Goal: Task Accomplishment & Management: Manage account settings

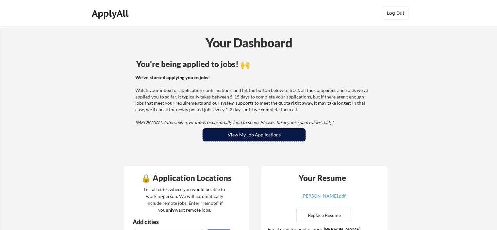
click at [246, 134] on button "View My Job Applications" at bounding box center [254, 134] width 103 height 13
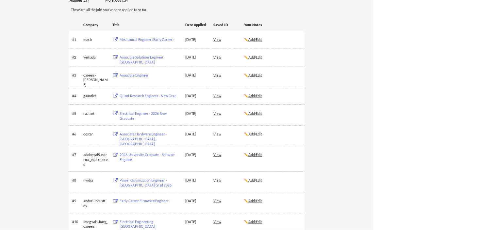
scroll to position [87, 0]
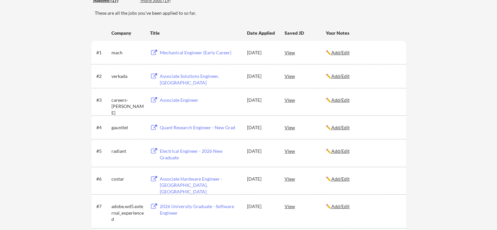
click at [431, 52] on div "← Back to Dashboard My Applications 17 applications sent Applied (17) More Jobs…" at bounding box center [248, 232] width 497 height 586
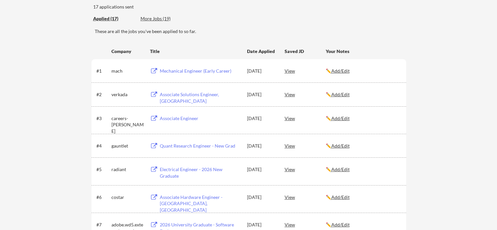
scroll to position [0, 0]
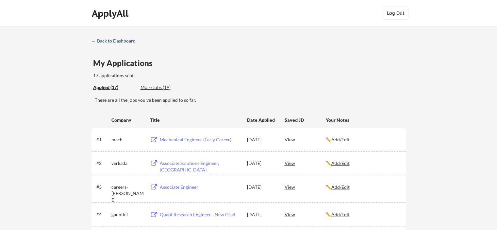
click at [117, 41] on div "← Back to Dashboard" at bounding box center [115, 41] width 49 height 5
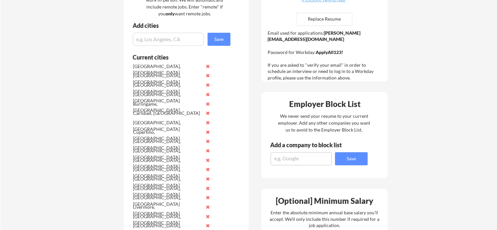
scroll to position [65, 0]
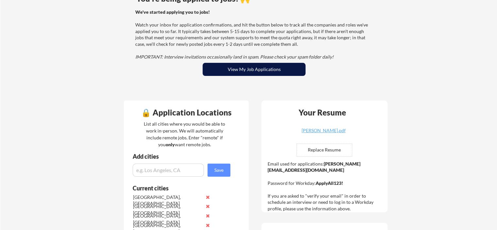
click at [251, 65] on button "View My Job Applications" at bounding box center [254, 69] width 103 height 13
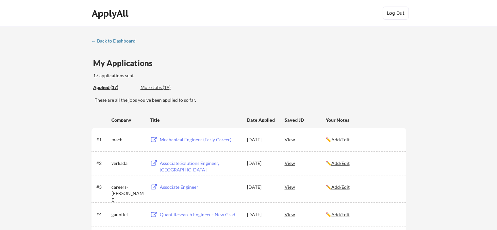
click at [155, 86] on div "More Jobs (19)" at bounding box center [165, 87] width 48 height 7
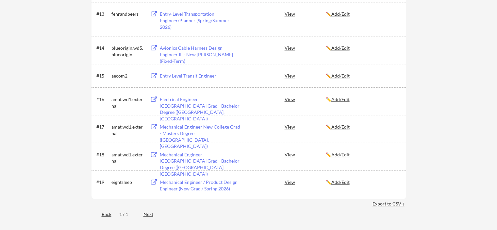
scroll to position [457, 0]
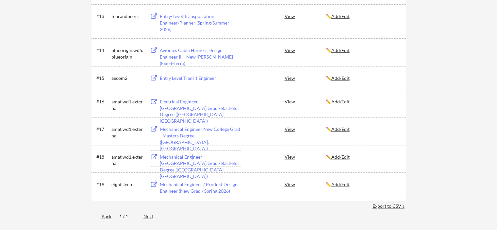
drag, startPoint x: 216, startPoint y: 161, endPoint x: 192, endPoint y: 155, distance: 25.1
click at [192, 155] on div "Mechanical Engineer New College Grad - Bachelor Degree (Santa Clara, CA)" at bounding box center [200, 166] width 81 height 25
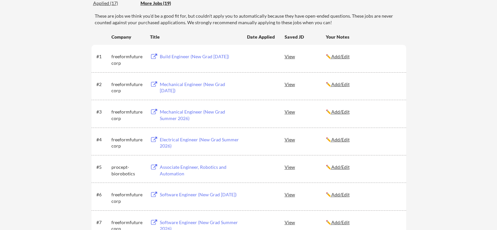
scroll to position [0, 0]
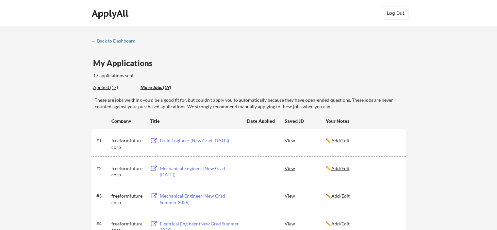
click at [107, 86] on div "Applied (17)" at bounding box center [114, 87] width 42 height 7
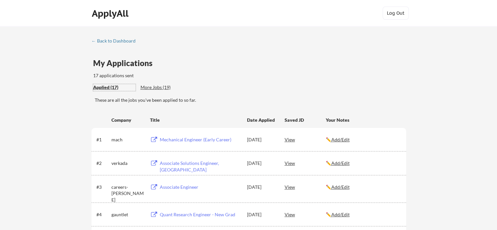
click at [108, 44] on link "← Back to Dashboard" at bounding box center [115, 41] width 49 height 7
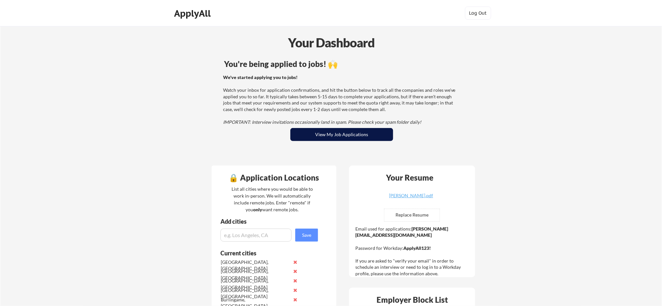
click at [320, 138] on button "View My Job Applications" at bounding box center [341, 134] width 103 height 13
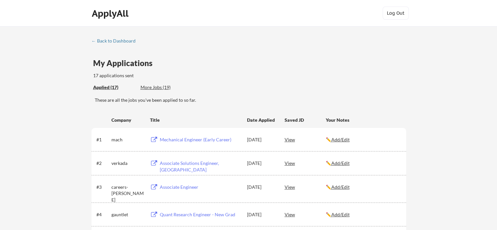
click at [277, 77] on div "My Applications 17 applications sent" at bounding box center [249, 69] width 313 height 20
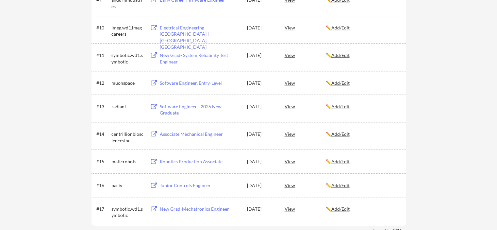
scroll to position [359, 0]
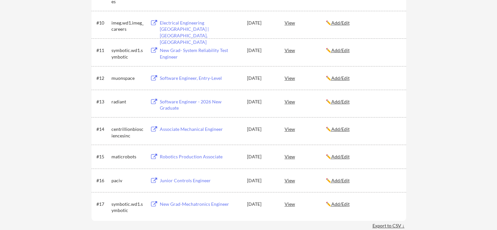
drag, startPoint x: 455, startPoint y: 76, endPoint x: 446, endPoint y: 76, distance: 9.8
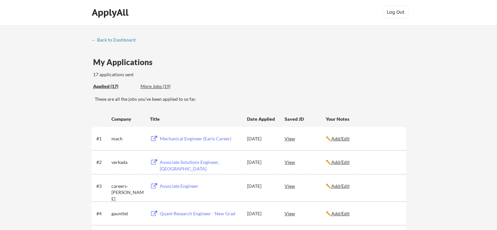
scroll to position [0, 0]
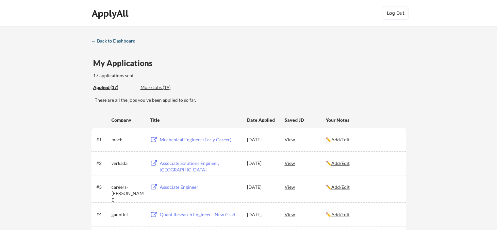
click at [102, 39] on div "← Back to Dashboard" at bounding box center [115, 41] width 49 height 5
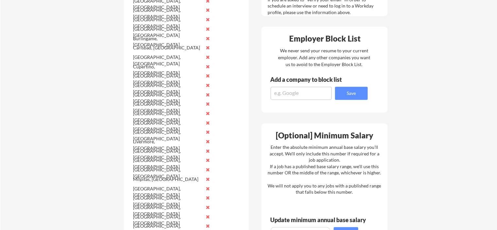
scroll to position [98, 0]
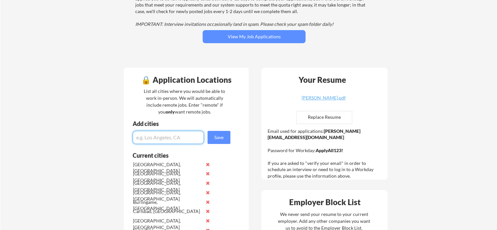
click at [163, 140] on input "input" at bounding box center [168, 137] width 71 height 13
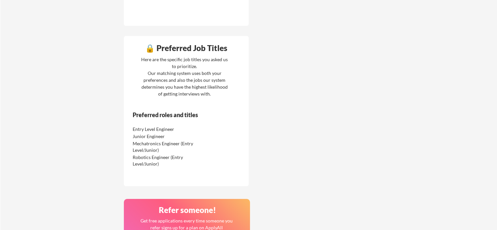
scroll to position [621, 0]
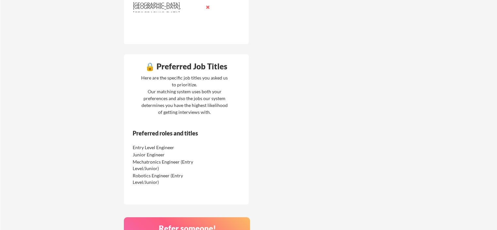
click at [190, 114] on div "Here are the specific job titles you asked us to prioritize. Our matching syste…" at bounding box center [185, 94] width 90 height 41
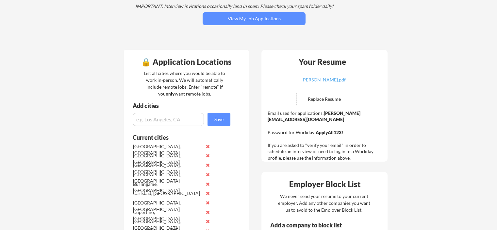
scroll to position [163, 0]
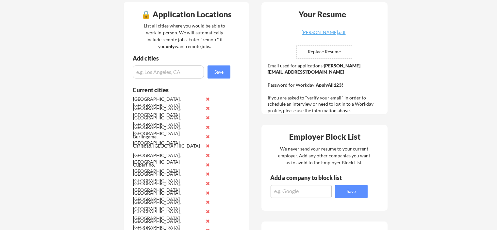
click at [173, 74] on input "input" at bounding box center [168, 71] width 71 height 13
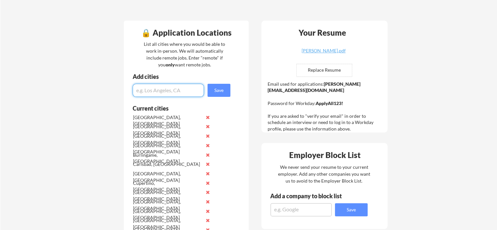
scroll to position [98, 0]
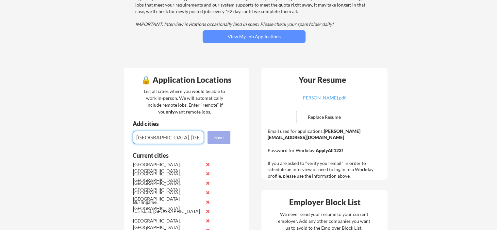
type input "Toronto, ON"
click at [221, 134] on button "Save" at bounding box center [218, 137] width 23 height 13
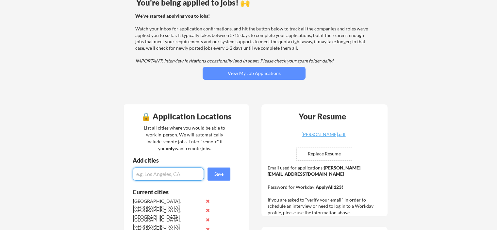
scroll to position [65, 0]
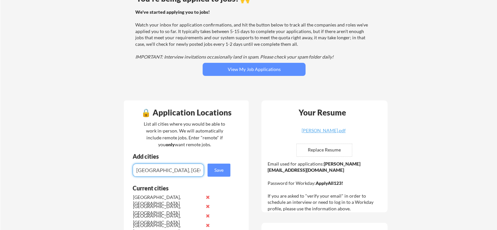
type input "Mississauga, ON"
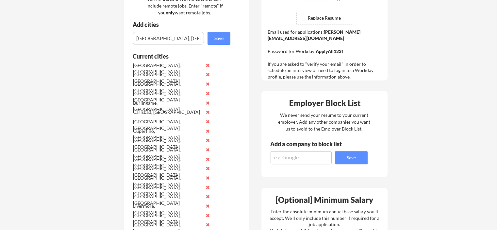
scroll to position [131, 0]
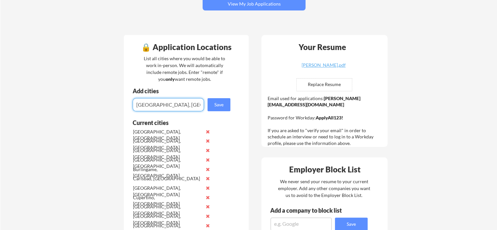
drag, startPoint x: 112, startPoint y: 101, endPoint x: 91, endPoint y: 101, distance: 20.6
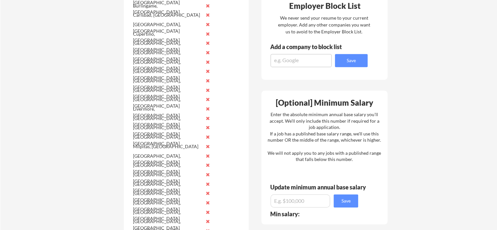
scroll to position [490, 0]
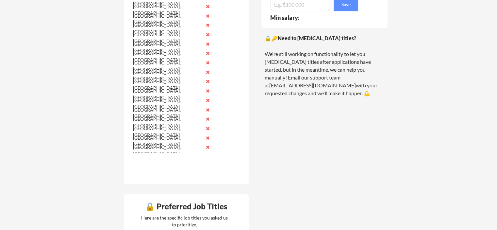
click at [208, 127] on button at bounding box center [207, 128] width 5 height 5
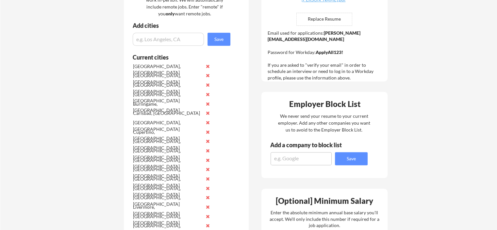
scroll to position [65, 0]
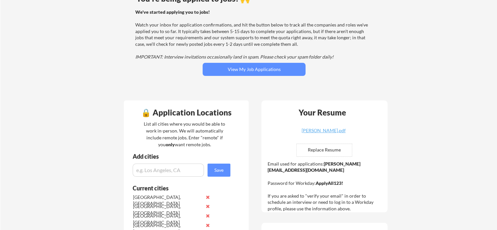
click at [180, 170] on input "input" at bounding box center [168, 169] width 71 height 13
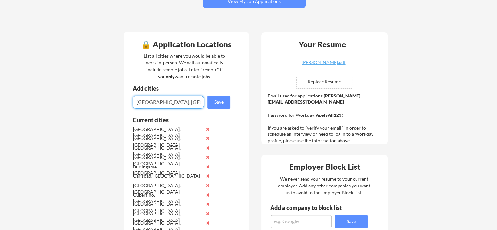
scroll to position [131, 0]
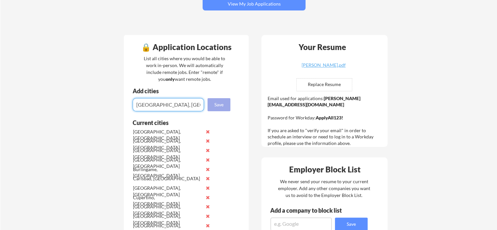
type input "Toronto, ON"
click at [225, 105] on button "Save" at bounding box center [218, 104] width 23 height 13
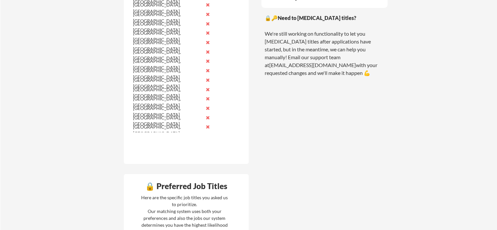
scroll to position [523, 0]
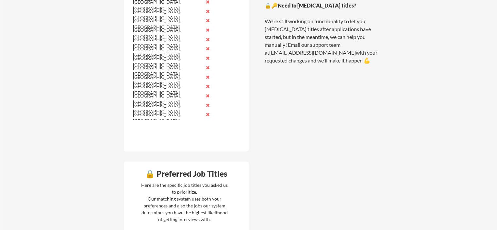
click at [207, 95] on button at bounding box center [207, 95] width 5 height 5
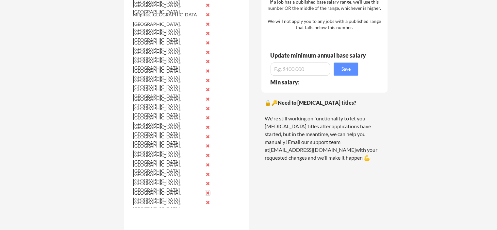
scroll to position [425, 0]
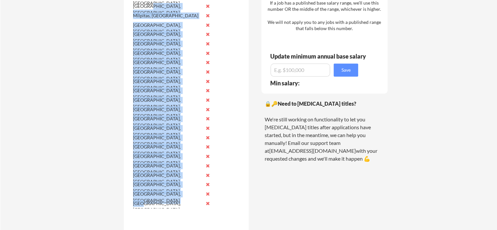
drag, startPoint x: 143, startPoint y: 206, endPoint x: 149, endPoint y: 7, distance: 198.4
click at [149, 7] on div "Alameda, CA Anaheim, CA Berkeley, CA Burbank, CA Burlingame, CA Carlsbad, CA Co…" at bounding box center [173, 20] width 82 height 375
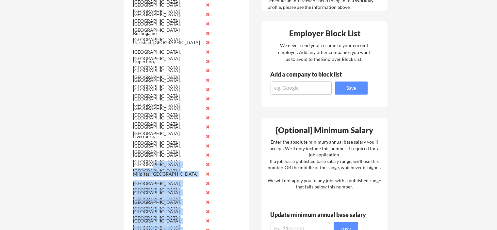
scroll to position [261, 0]
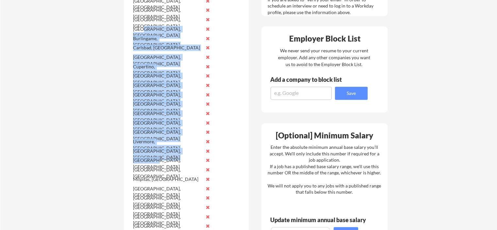
drag, startPoint x: 150, startPoint y: 159, endPoint x: 144, endPoint y: 29, distance: 129.9
click at [144, 29] on div "Alameda, CA Anaheim, CA Berkeley, CA Burbank, CA Burlingame, CA Carlsbad, CA Co…" at bounding box center [173, 184] width 82 height 375
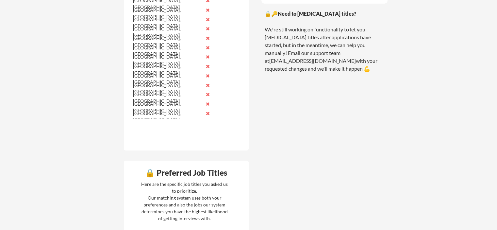
scroll to position [523, 0]
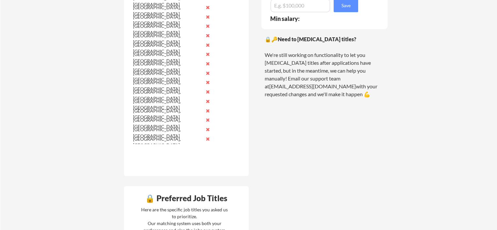
scroll to position [490, 0]
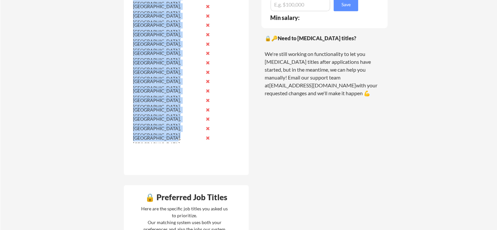
drag, startPoint x: 135, startPoint y: 32, endPoint x: 176, endPoint y: 139, distance: 113.9
copy div "Alameda, CA Anaheim, CA Berkeley, CA Burbank, CA Burlingame, CA Carlsbad, CA Co…"
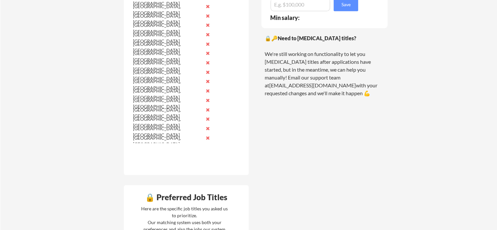
click at [304, 136] on div "🔒 Application Locations List all cities where you would be able to work in-pers…" at bounding box center [255, 96] width 275 height 852
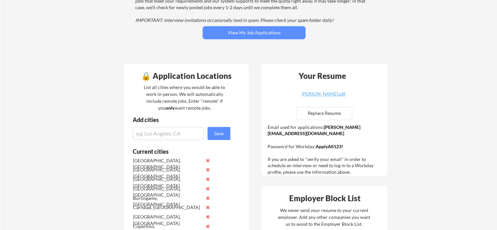
scroll to position [98, 0]
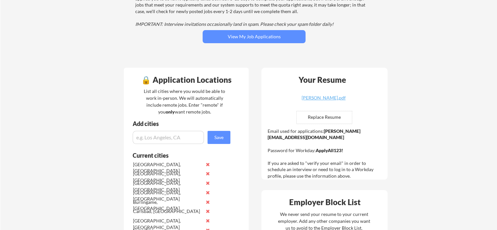
click at [175, 142] on input "input" at bounding box center [168, 137] width 71 height 13
type input "V"
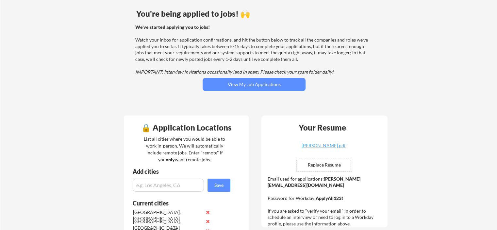
scroll to position [77, 0]
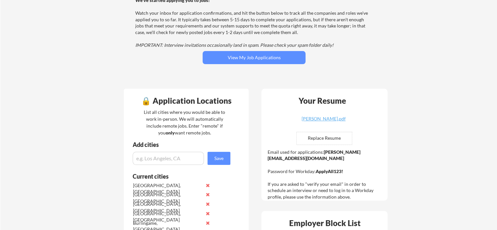
click at [169, 162] on input "input" at bounding box center [168, 158] width 71 height 13
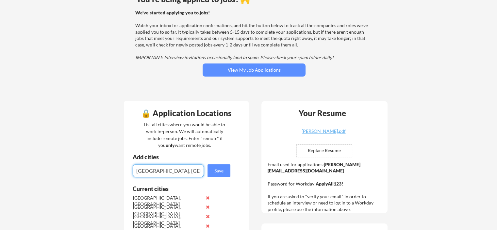
scroll to position [64, 0]
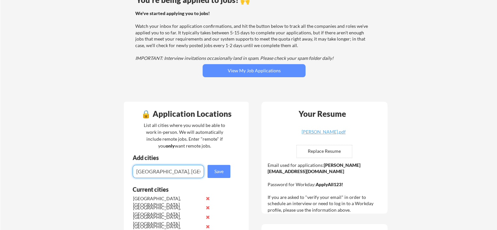
type input "Vancouver, BC"
click at [220, 172] on button "Save" at bounding box center [218, 171] width 23 height 13
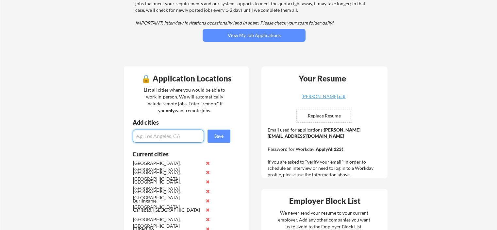
scroll to position [99, 0]
type input "Toronto, ON"
click at [225, 137] on button "Save" at bounding box center [218, 136] width 23 height 13
click at [167, 135] on input "input" at bounding box center [168, 136] width 71 height 13
type input "M"
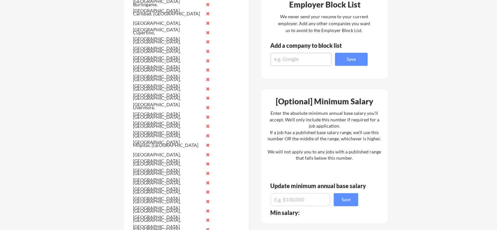
scroll to position [92, 0]
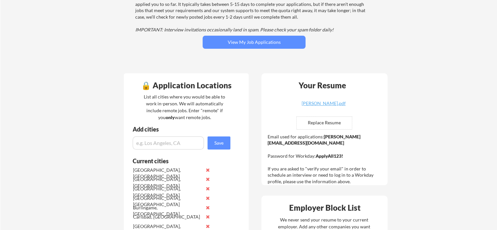
click at [159, 143] on input "input" at bounding box center [168, 142] width 71 height 13
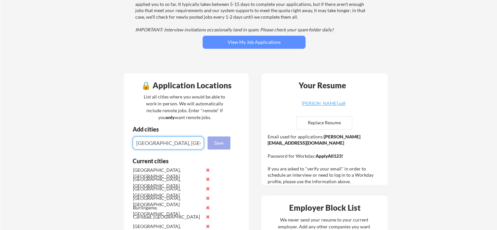
type input "Waterloo, ON"
click at [220, 140] on button "Save" at bounding box center [218, 142] width 23 height 13
type input "Kitchener, ON"
click at [222, 139] on button "Save" at bounding box center [218, 142] width 23 height 13
type input "Cambridge, ON"
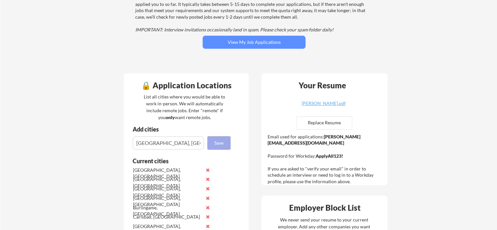
click at [224, 143] on button "Save" at bounding box center [218, 142] width 23 height 13
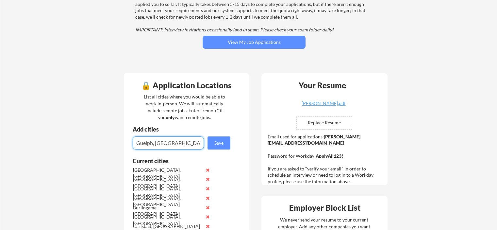
type input "Guelph, ON"
click at [216, 146] on button "Save" at bounding box center [218, 142] width 23 height 13
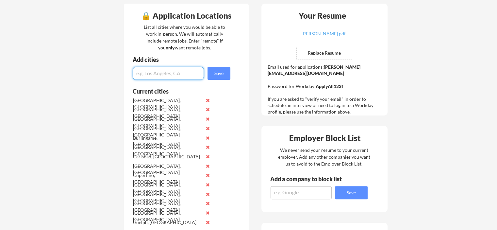
scroll to position [158, 0]
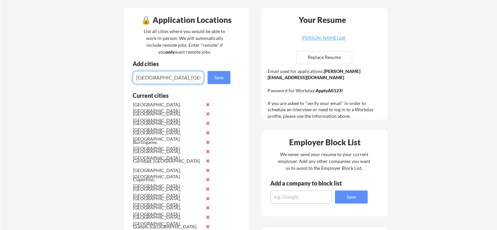
type input "Mississauga, ON"
click at [217, 75] on button "Save" at bounding box center [218, 77] width 23 height 13
type input "Markham, ON"
click at [225, 75] on button "Save" at bounding box center [218, 77] width 23 height 13
type input "Vaughan, ON"
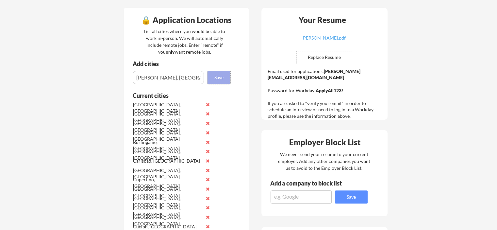
click at [223, 76] on button "Save" at bounding box center [218, 77] width 23 height 13
type input "Richmond Hill, ON"
click at [208, 72] on button "Save" at bounding box center [218, 77] width 23 height 13
type input "Brampton, ON"
click at [218, 75] on button "Save" at bounding box center [218, 77] width 23 height 13
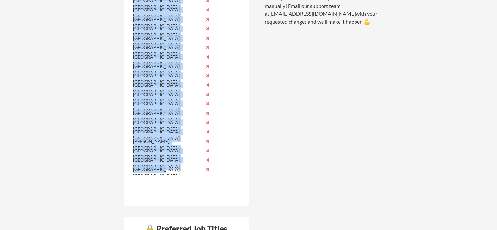
scroll to position [615, 0]
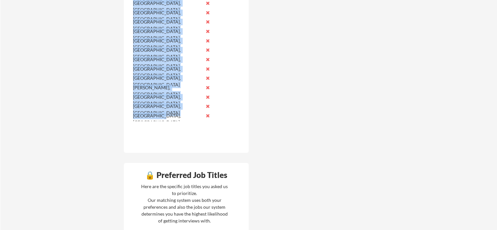
drag, startPoint x: 132, startPoint y: 69, endPoint x: 176, endPoint y: 120, distance: 67.2
copy div "Alameda, CA Anaheim, CA Berkeley, CA Brampton, ON Burbank, CA Burlingame, CA Ca…"
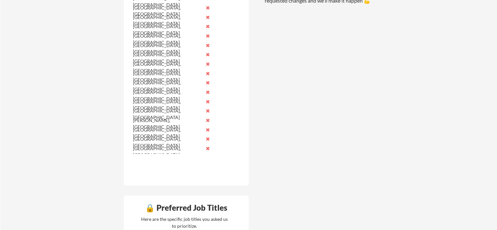
click at [338, 64] on div "🔒 Application Locations List all cities where you would be able to work in-pers…" at bounding box center [255, 55] width 275 height 955
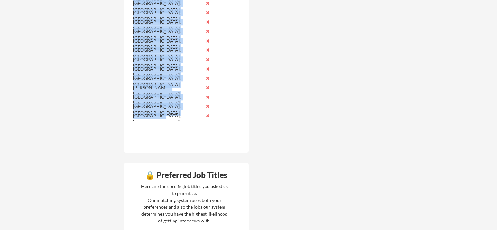
drag, startPoint x: 131, startPoint y: 105, endPoint x: 175, endPoint y: 114, distance: 45.8
copy div "Alameda, CA Anaheim, CA Berkeley, CA Brampton, ON Burbank, CA Burlingame, CA Ca…"
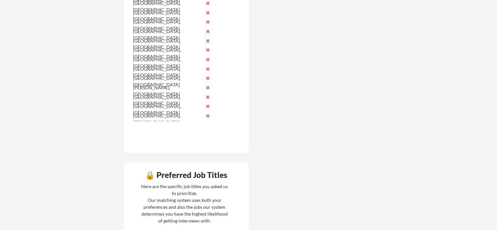
click at [297, 100] on div "🔒 Application Locations List all cities where you would be able to work in-pers…" at bounding box center [255, 22] width 275 height 955
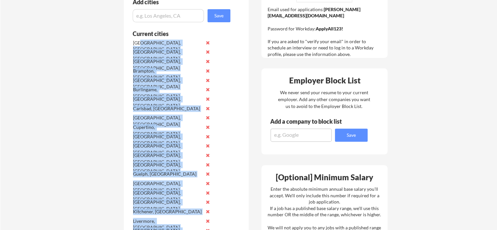
scroll to position [125, 0]
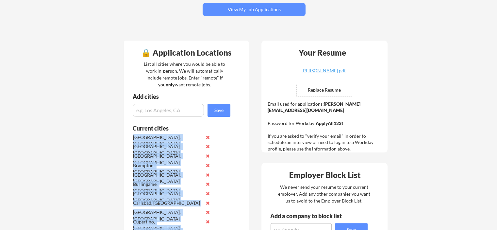
drag, startPoint x: 167, startPoint y: 181, endPoint x: 133, endPoint y: 135, distance: 57.7
copy div "Alameda, CA Anaheim, CA Berkeley, CA Brampton, ON Burbank, CA Burlingame, CA Ca…"
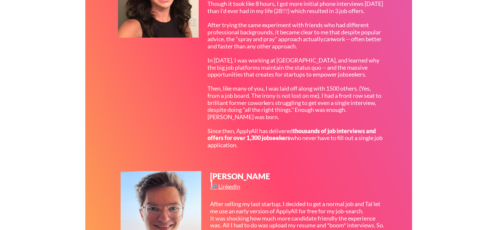
scroll to position [327, 0]
